Goal: Transaction & Acquisition: Purchase product/service

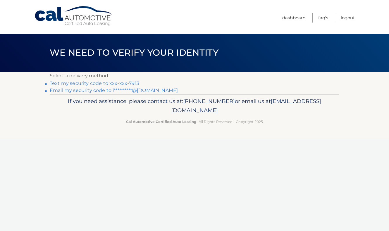
click at [104, 83] on link "Text my security code to xxx-xxx-7913" at bounding box center [95, 83] width 90 height 6
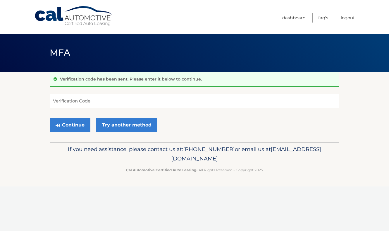
click at [93, 100] on input "Verification Code" at bounding box center [195, 101] width 290 height 15
type input "761337"
click at [77, 123] on button "Continue" at bounding box center [70, 125] width 41 height 15
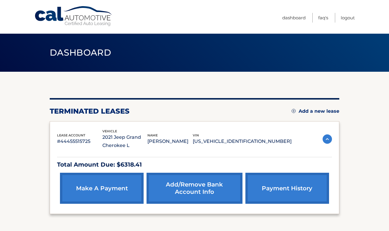
click at [109, 188] on link "make a payment" at bounding box center [102, 188] width 84 height 31
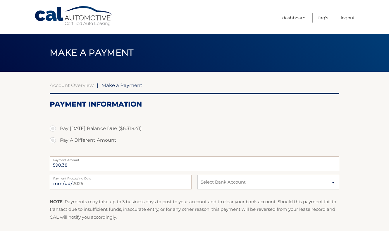
click at [54, 140] on label "Pay A Different Amount" at bounding box center [195, 140] width 290 height 12
click at [54, 140] on input "Pay A Different Amount" at bounding box center [55, 138] width 6 height 9
radio input "true"
click at [74, 166] on input "Payment Amount" at bounding box center [195, 163] width 290 height 15
click at [91, 164] on input "Payment Amount" at bounding box center [195, 163] width 290 height 15
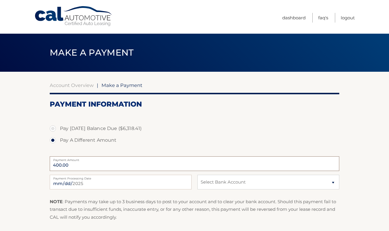
type input "400.00"
click at [172, 136] on label "Pay A Different Amount" at bounding box center [195, 140] width 290 height 12
click at [58, 136] on input "Pay A Different Amount" at bounding box center [55, 138] width 6 height 9
click at [217, 185] on select "Select Bank Account new DISCOVER (CONA) *****6945 Joint checking RIDGEWOOD SAVI…" at bounding box center [268, 182] width 142 height 15
select select "NTM5ODAxMjQtYzVlZC00MmYwLThiZDQtMDllMzYwYjkzY2Ew"
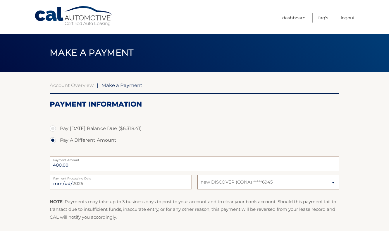
click at [197, 175] on select "Select Bank Account new DISCOVER (CONA) *****6945 Joint checking RIDGEWOOD SAVI…" at bounding box center [268, 182] width 142 height 15
click at [347, 180] on section "Account Overview | Make a Payment Payment Information Pay Today's Balance Due (…" at bounding box center [194, 165] width 389 height 187
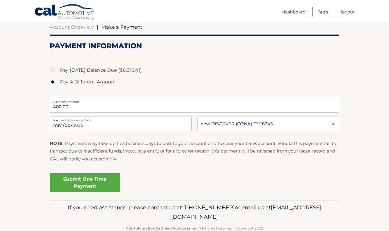
scroll to position [59, 0]
click at [100, 181] on link "Submit One Time Payment" at bounding box center [85, 182] width 70 height 19
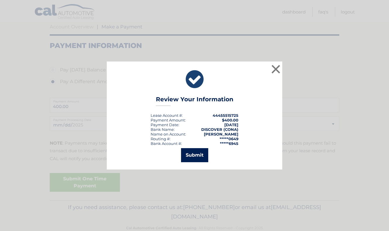
click at [196, 155] on button "Submit" at bounding box center [194, 155] width 27 height 14
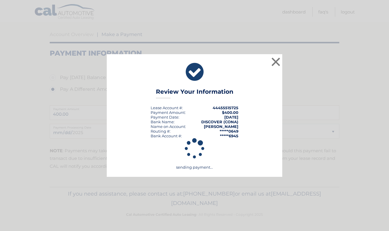
scroll to position [51, 0]
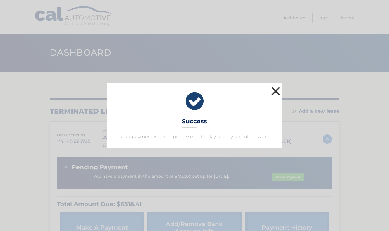
click at [276, 91] on button "×" at bounding box center [276, 91] width 12 height 12
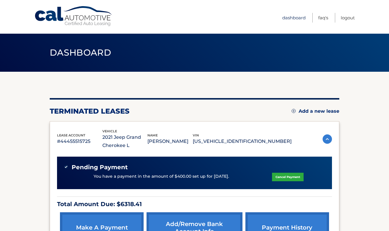
click at [294, 17] on link "Dashboard" at bounding box center [293, 18] width 23 height 10
click at [328, 139] on img at bounding box center [327, 138] width 9 height 9
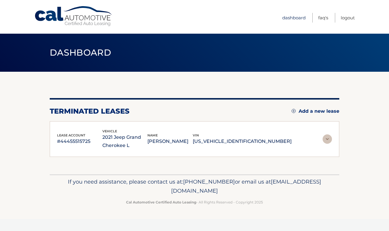
click at [294, 16] on link "Dashboard" at bounding box center [293, 18] width 23 height 10
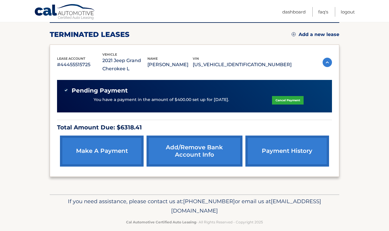
scroll to position [84, 0]
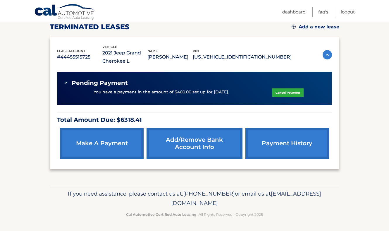
click at [267, 146] on link "payment history" at bounding box center [287, 143] width 84 height 31
